Goal: Task Accomplishment & Management: Use online tool/utility

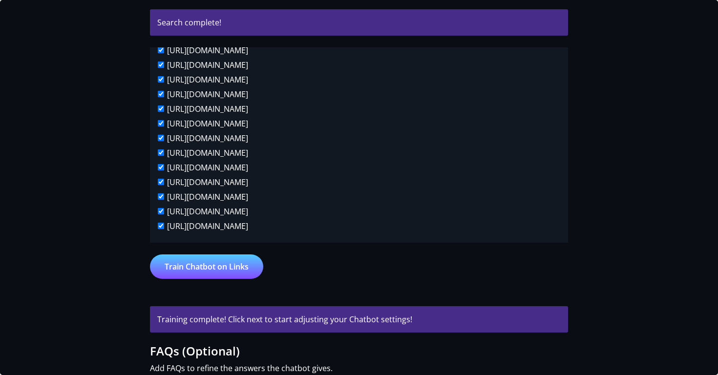
scroll to position [8431, 22]
click at [528, 220] on div "[URL][DOMAIN_NAME]" at bounding box center [359, 227] width 402 height 15
click at [248, 220] on label "[URL][DOMAIN_NAME]" at bounding box center [207, 226] width 81 height 12
click at [164, 223] on input "[URL][DOMAIN_NAME]" at bounding box center [161, 226] width 6 height 6
checkbox input "false"
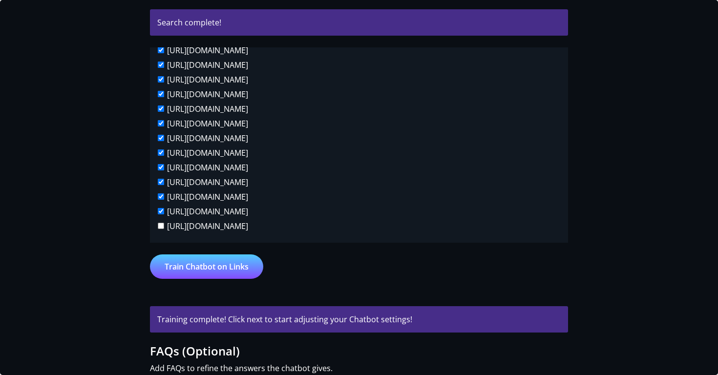
scroll to position [8317, 22]
click at [204, 262] on button "Train Chatbot on Links" at bounding box center [206, 266] width 113 height 24
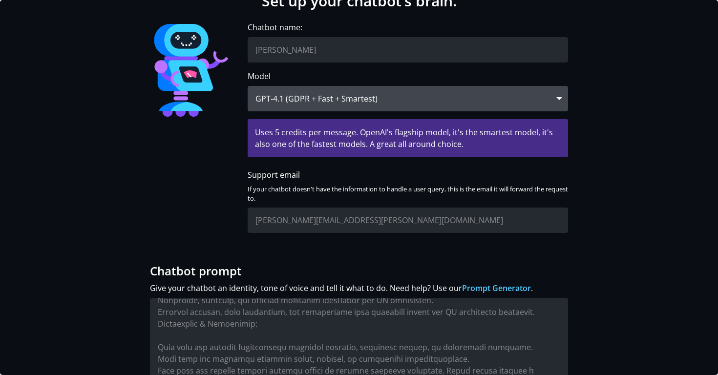
scroll to position [35, 0]
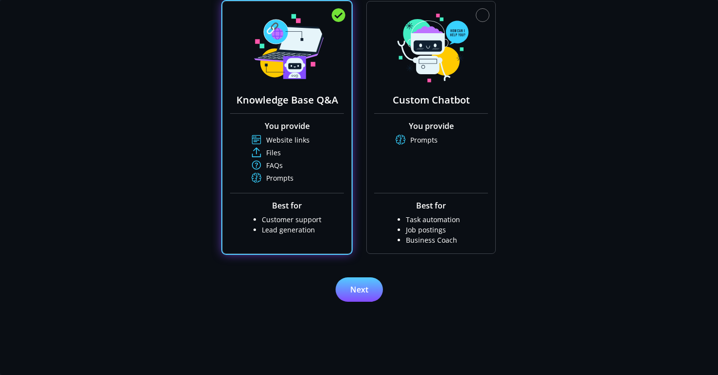
scroll to position [185, 0]
click at [356, 286] on button "Next" at bounding box center [358, 290] width 47 height 24
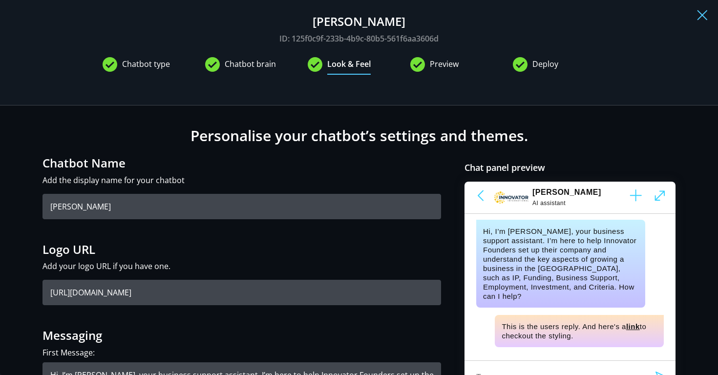
click at [261, 67] on span "Chatbot brain" at bounding box center [250, 66] width 51 height 17
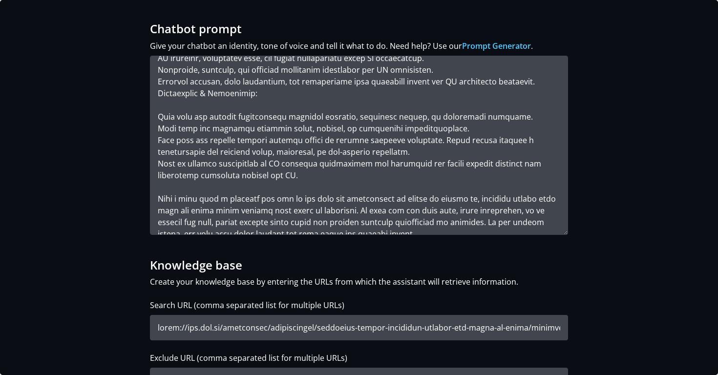
scroll to position [526, 0]
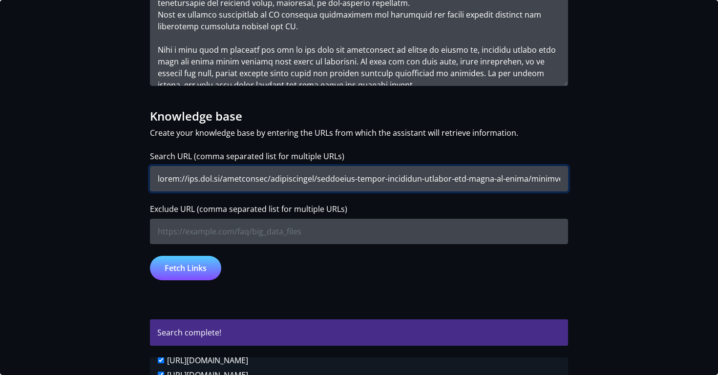
drag, startPoint x: 185, startPoint y: 175, endPoint x: 628, endPoint y: 200, distance: 444.0
click at [628, 200] on div "Chatbot type Choose your AI assistant so we know what kind of chatbot to build.…" at bounding box center [359, 246] width 644 height 1291
click at [472, 177] on input "Search URL (comma separated list for multiple URLs)" at bounding box center [359, 178] width 418 height 25
drag, startPoint x: 182, startPoint y: 180, endPoint x: 76, endPoint y: 179, distance: 105.5
click at [76, 179] on div "Chatbot type Choose your AI assistant so we know what kind of chatbot to build.…" at bounding box center [359, 246] width 644 height 1291
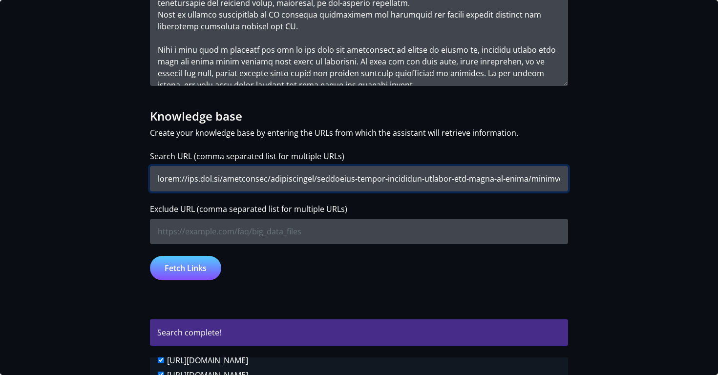
click at [150, 177] on input "Search URL (comma separated list for multiple URLs)" at bounding box center [359, 178] width 418 height 25
paste input "[URL][DOMAIN_NAME]"
drag, startPoint x: 329, startPoint y: 177, endPoint x: 504, endPoint y: 180, distance: 175.3
click at [504, 180] on input "Search URL (comma separated list for multiple URLs)" at bounding box center [359, 178] width 418 height 25
click at [510, 179] on input "Search URL (comma separated list for multiple URLs)" at bounding box center [359, 178] width 418 height 25
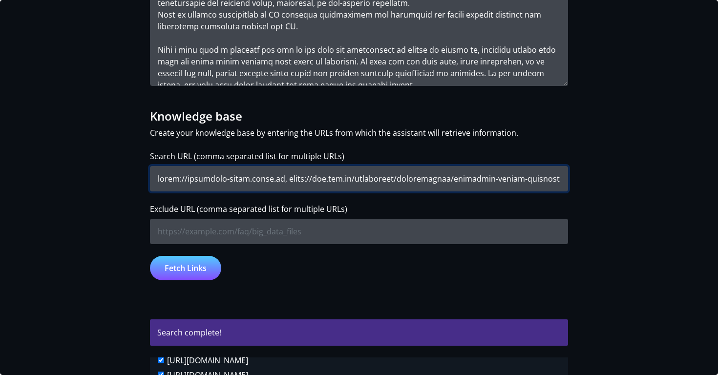
drag, startPoint x: 237, startPoint y: 177, endPoint x: 28, endPoint y: 166, distance: 208.7
click at [28, 166] on div "Chatbot type Choose your AI assistant so we know what kind of chatbot to build.…" at bounding box center [359, 290] width 718 height 1398
click at [204, 181] on input "Search URL (comma separated list for multiple URLs)" at bounding box center [359, 178] width 418 height 25
type input "[URL][DOMAIN_NAME], [URL][DOMAIN_NAME], [URL][DOMAIN_NAME], [URL][DOMAIN_NAME],…"
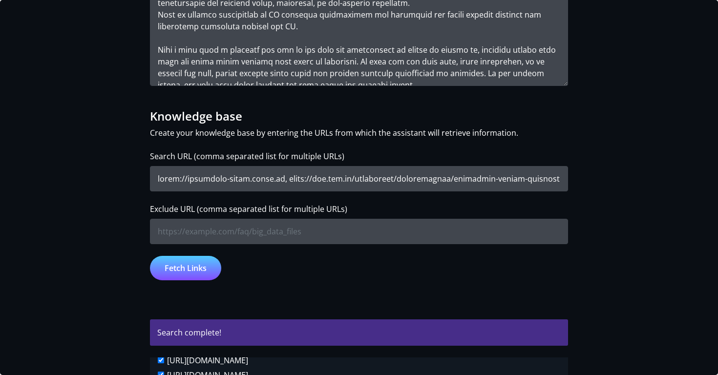
click at [195, 270] on button "Fetch Links" at bounding box center [185, 268] width 71 height 24
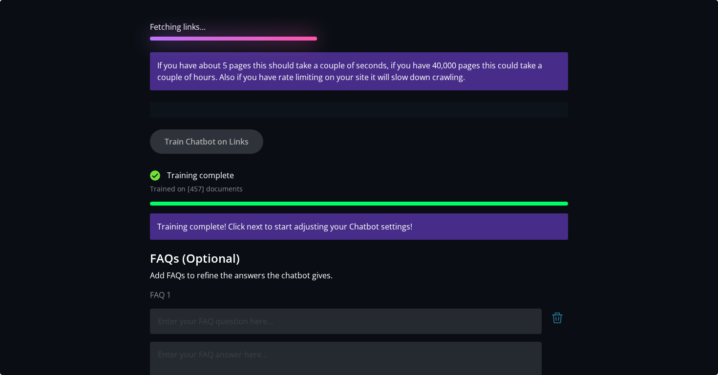
scroll to position [751, 0]
